Goal: Task Accomplishment & Management: Use online tool/utility

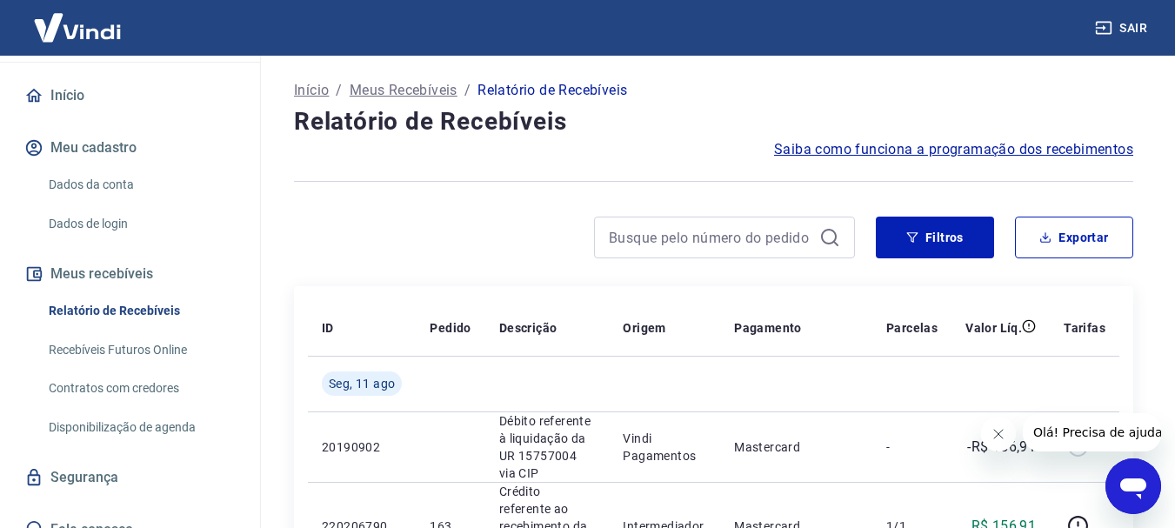
scroll to position [163, 0]
click at [180, 330] on link "Recebíveis Futuros Online" at bounding box center [140, 348] width 197 height 36
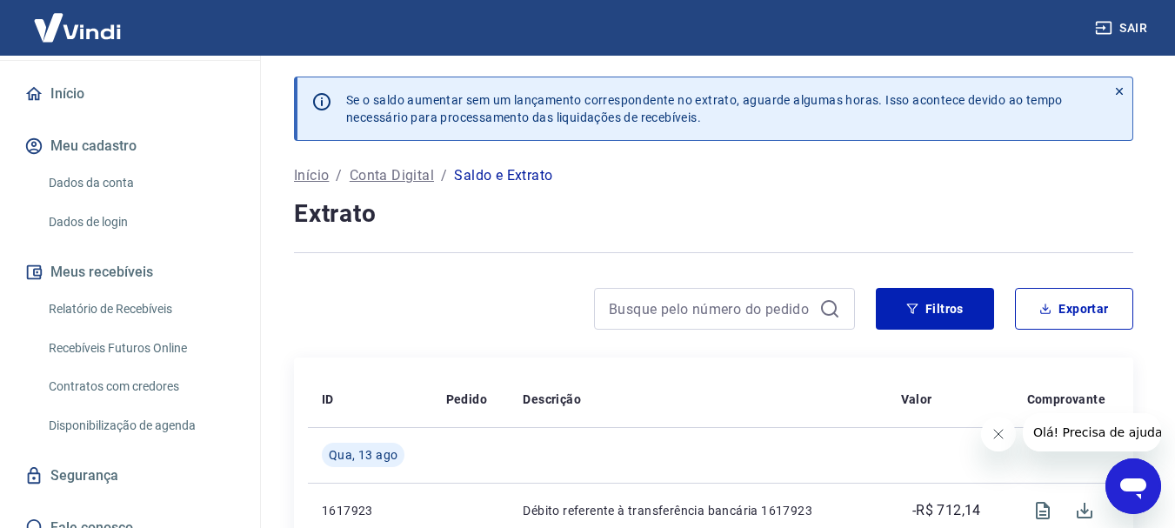
scroll to position [163, 0]
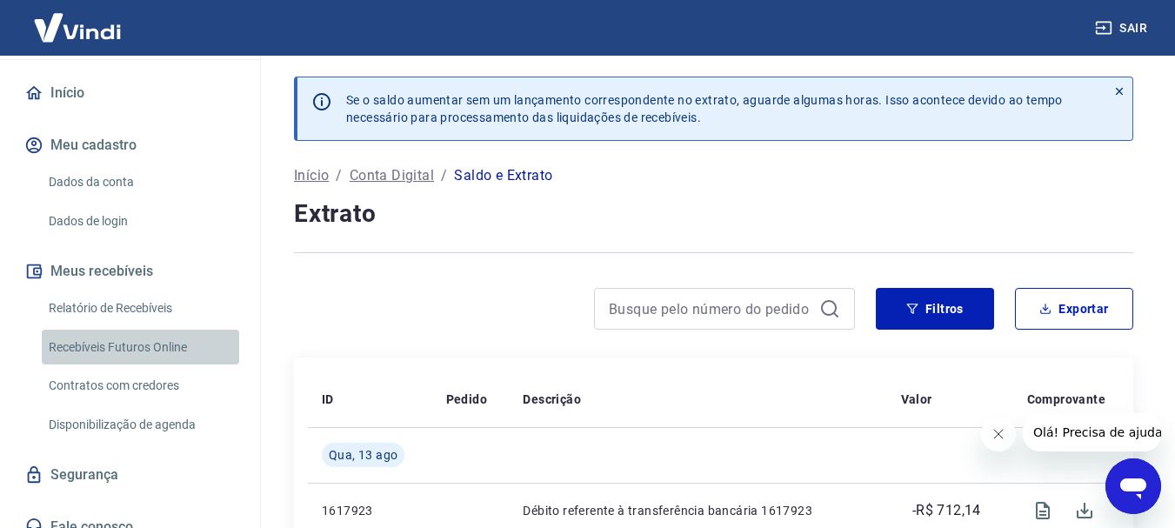
click at [158, 330] on link "Recebíveis Futuros Online" at bounding box center [140, 348] width 197 height 36
